Goal: Information Seeking & Learning: Learn about a topic

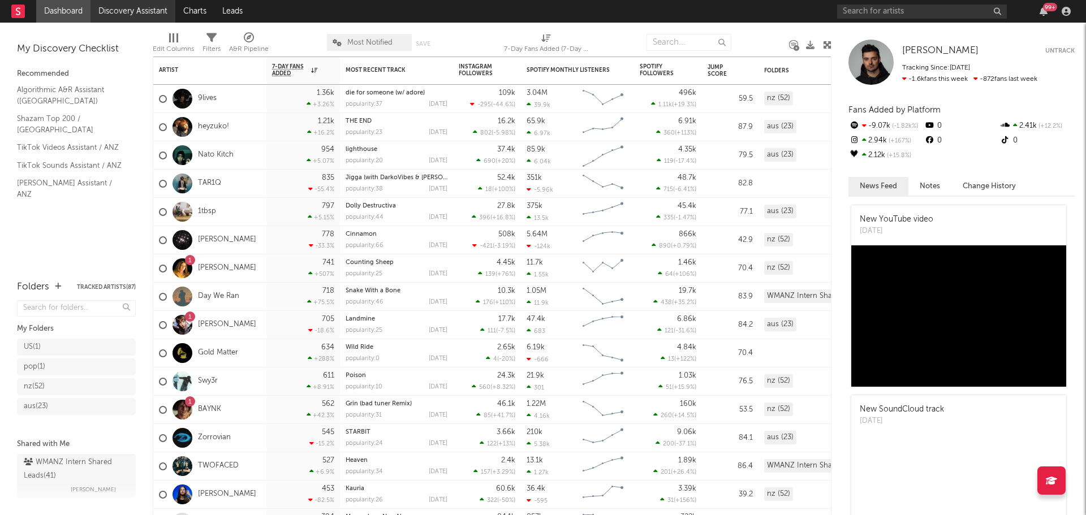
click at [127, 14] on link "Discovery Assistant" at bounding box center [133, 11] width 85 height 23
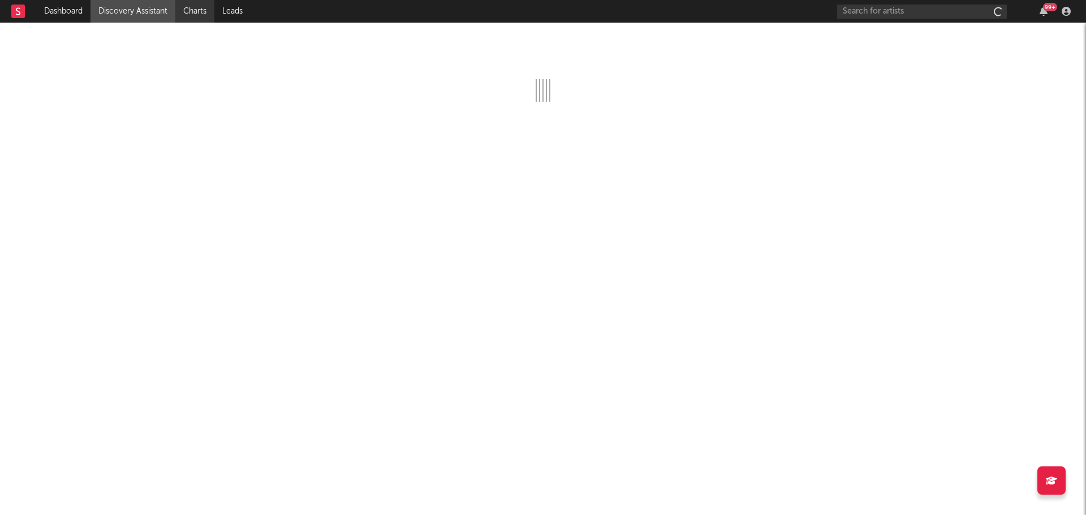
click at [201, 8] on link "Charts" at bounding box center [194, 11] width 39 height 23
click at [145, 11] on link "Discovery Assistant" at bounding box center [133, 11] width 85 height 23
click at [239, 13] on link "Leads" at bounding box center [232, 11] width 36 height 23
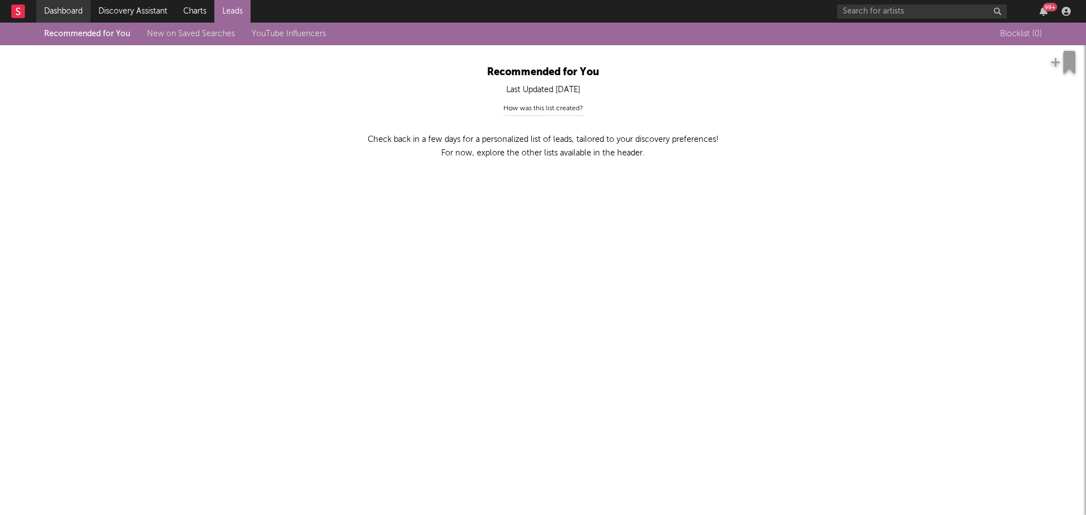
click at [59, 1] on link "Dashboard" at bounding box center [63, 11] width 54 height 23
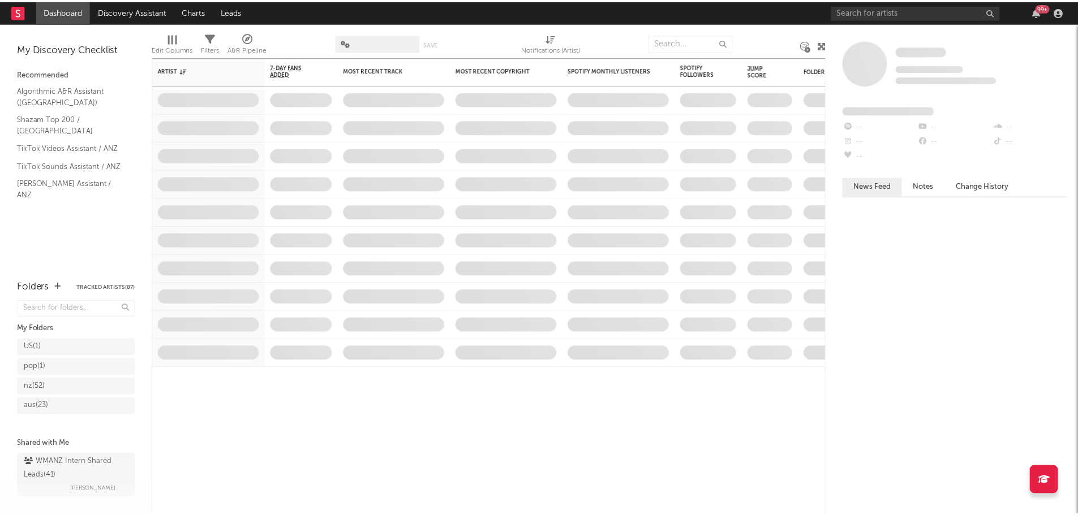
scroll to position [16, 0]
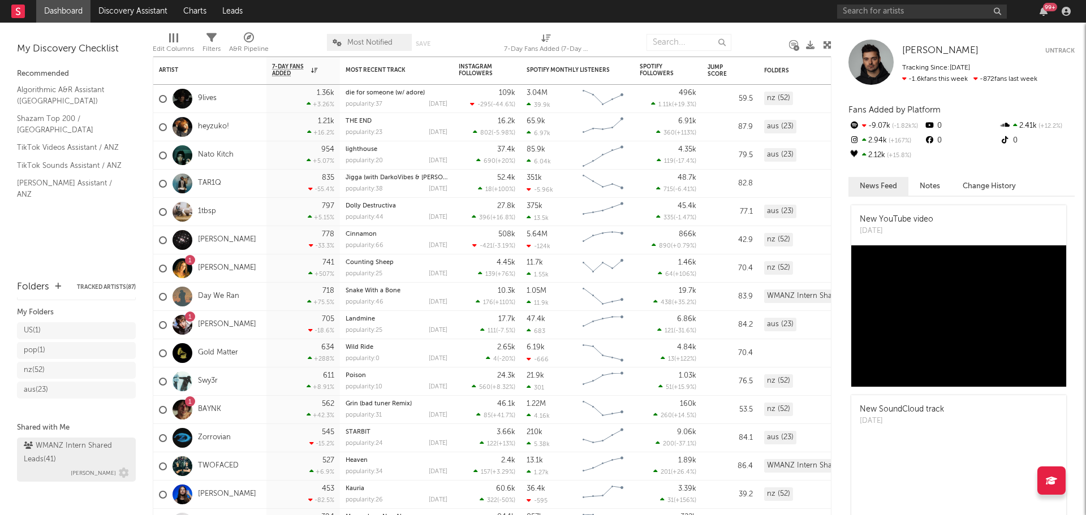
click at [43, 457] on div "WMANZ Intern Shared Leads ( 41 )" at bounding box center [75, 453] width 102 height 27
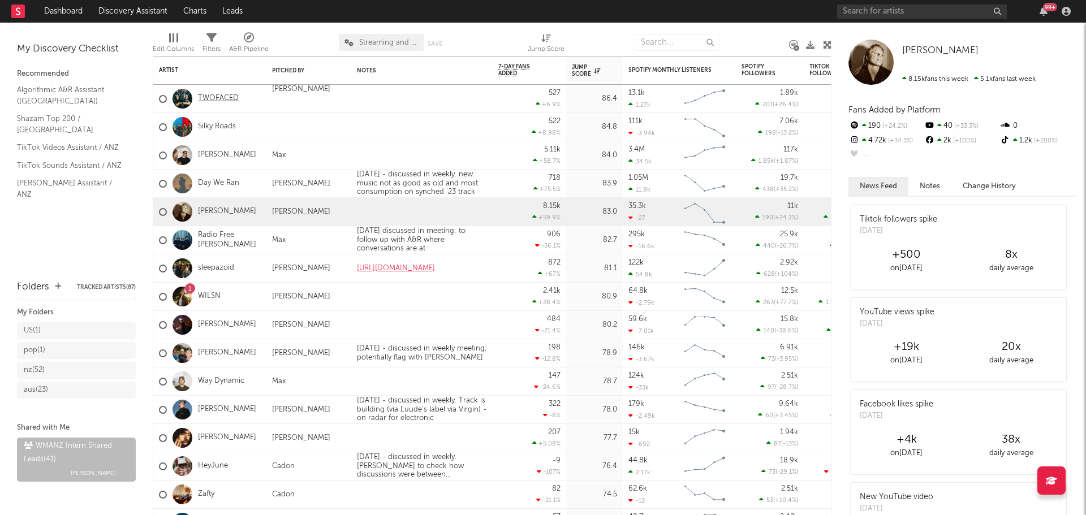
click at [213, 96] on link "TWOFACED" at bounding box center [218, 99] width 41 height 10
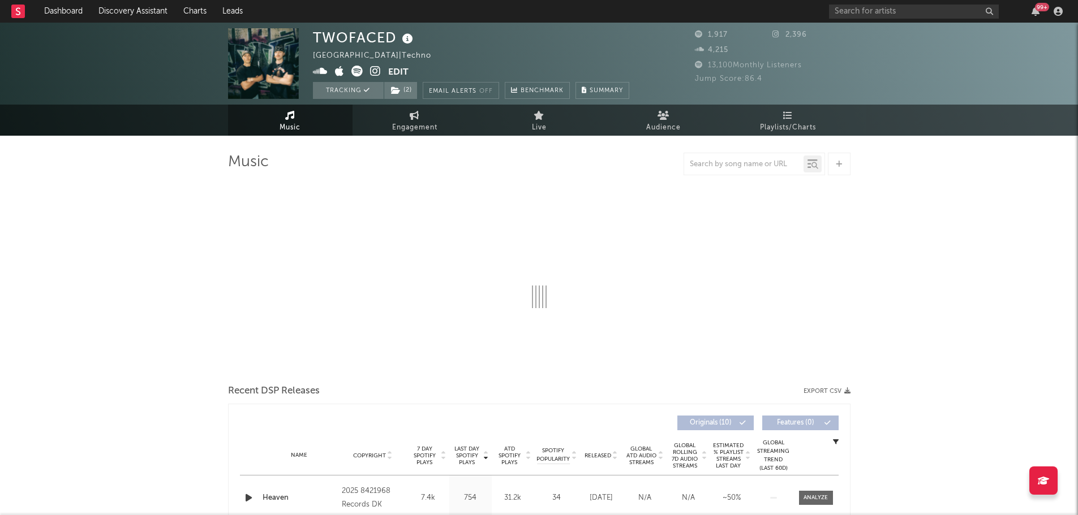
select select "6m"
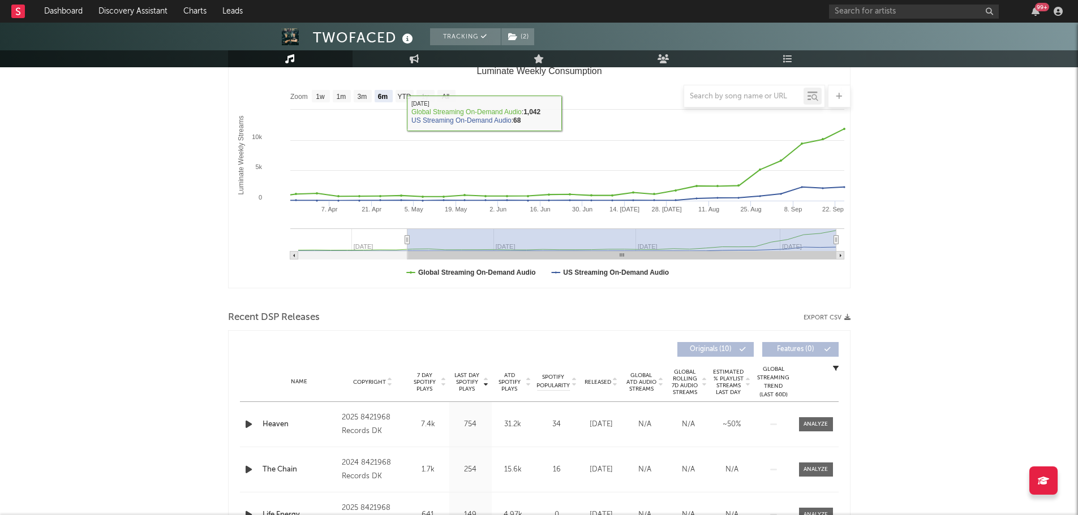
scroll to position [283, 0]
